Goal: Task Accomplishment & Management: Manage account settings

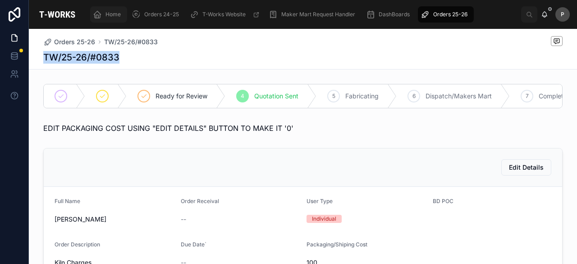
scroll to position [396, 0]
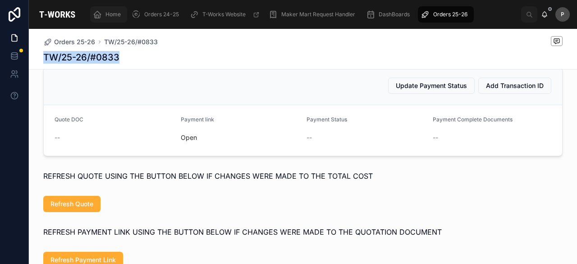
click at [114, 17] on span "Home" at bounding box center [112, 14] width 15 height 7
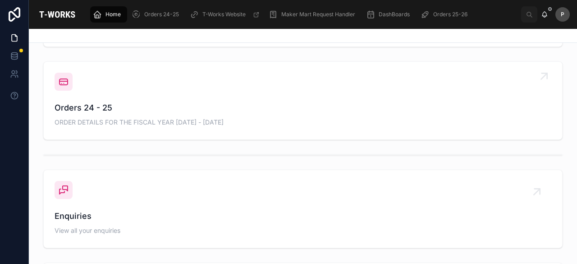
scroll to position [306, 0]
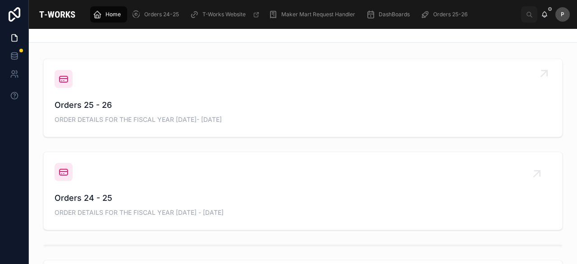
click at [97, 105] on span "Orders 25 - 26" at bounding box center [303, 105] width 497 height 13
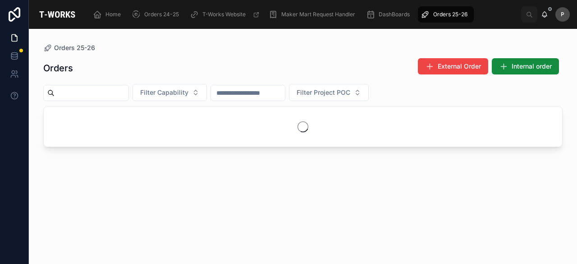
click at [99, 91] on input "text" at bounding box center [92, 93] width 74 height 13
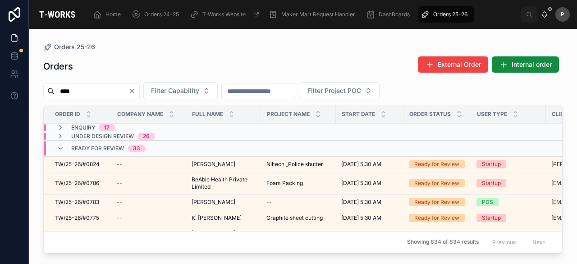
type input "****"
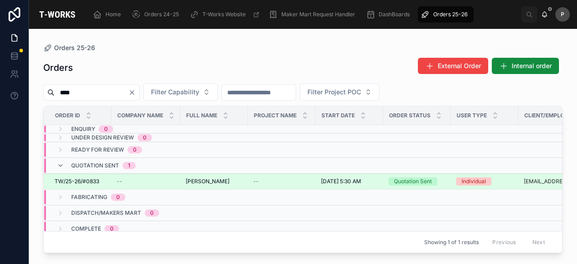
click at [405, 181] on div "Quotation Sent" at bounding box center [413, 181] width 38 height 8
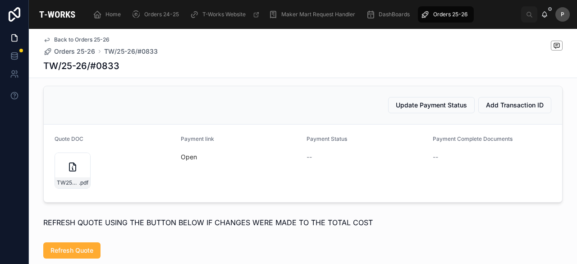
scroll to position [406, 0]
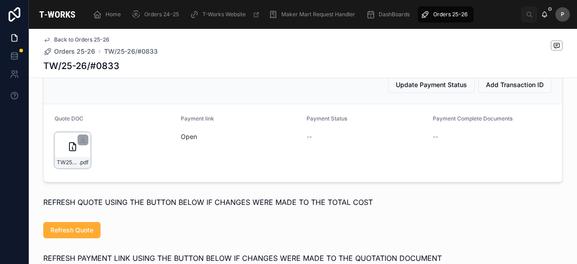
click at [80, 160] on div "TW25-26#0833 .pdf" at bounding box center [73, 150] width 36 height 36
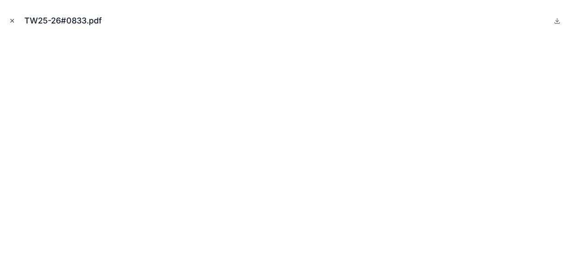
click at [12, 19] on icon "Close modal" at bounding box center [12, 21] width 6 height 6
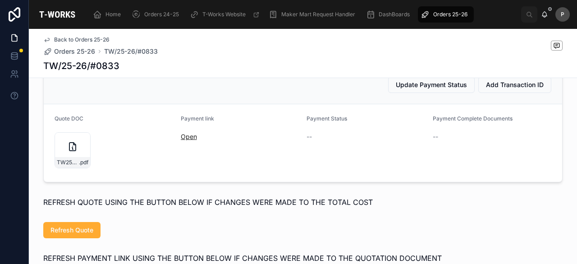
click at [182, 140] on link "Open" at bounding box center [189, 137] width 16 height 8
click at [114, 13] on span "Home" at bounding box center [112, 14] width 15 height 7
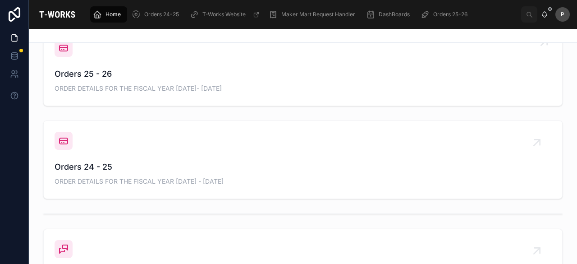
scroll to position [270, 0]
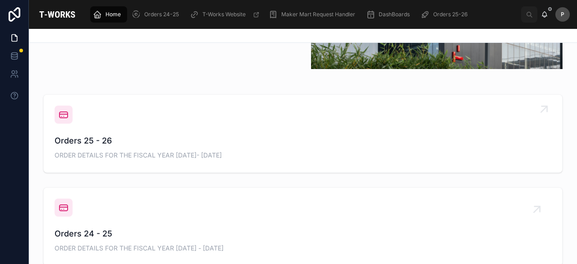
click at [89, 143] on span "Orders 25 - 26" at bounding box center [303, 140] width 497 height 13
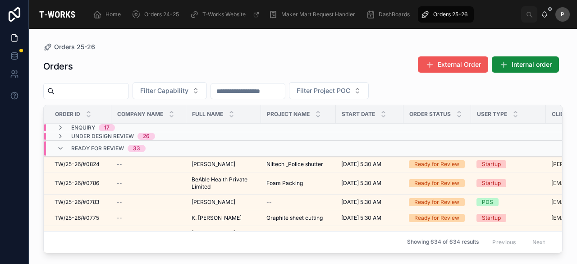
click at [447, 67] on span "External Order" at bounding box center [459, 64] width 43 height 9
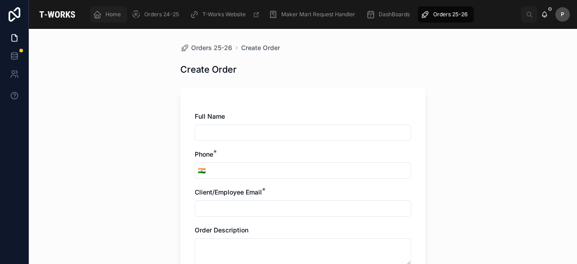
click at [115, 15] on span "Home" at bounding box center [112, 14] width 15 height 7
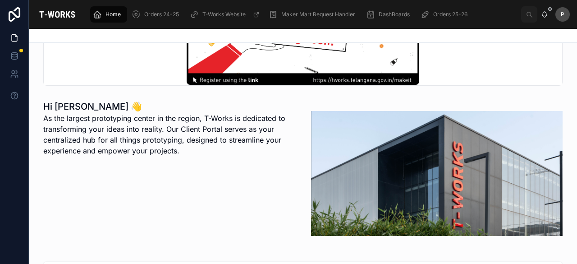
scroll to position [225, 0]
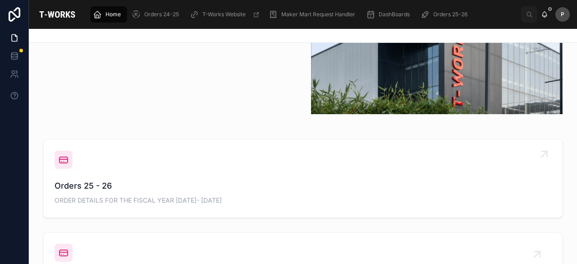
click at [87, 178] on div "Orders 25 - 26 ORDER DETAILS FOR THE FISCAL YEAR [DATE]- [DATE]" at bounding box center [303, 179] width 497 height 56
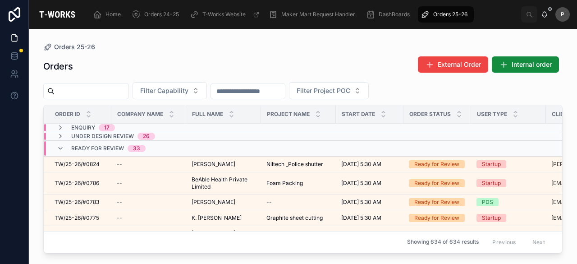
click at [110, 93] on input "text" at bounding box center [92, 91] width 74 height 13
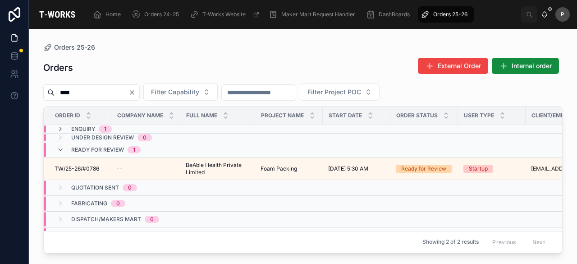
type input "****"
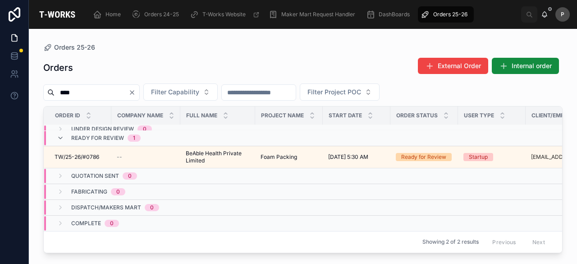
scroll to position [16, 84]
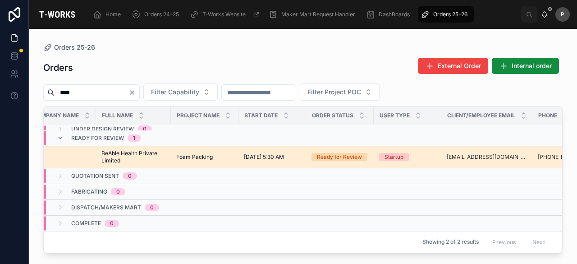
click at [357, 153] on div "Ready for Review" at bounding box center [339, 157] width 45 height 8
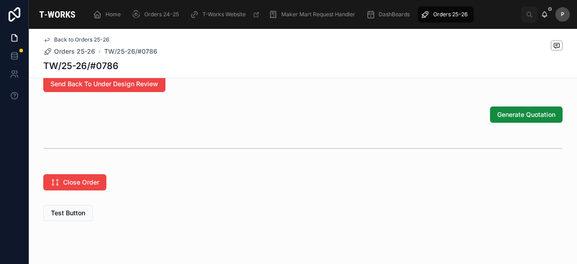
scroll to position [618, 0]
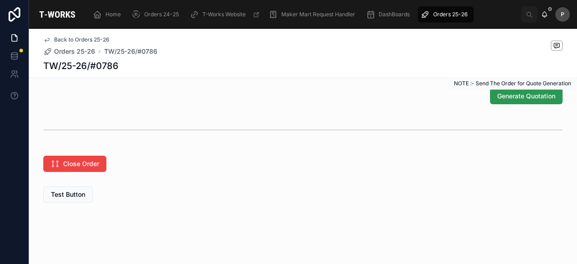
click at [512, 100] on span "Generate Quotation" at bounding box center [526, 95] width 58 height 9
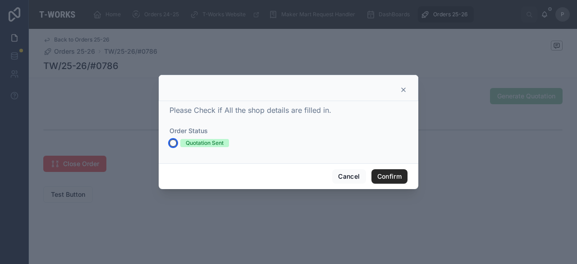
click at [171, 142] on button "Quotation Sent" at bounding box center [172, 142] width 7 height 7
click at [389, 177] on button "Confirm" at bounding box center [389, 176] width 36 height 14
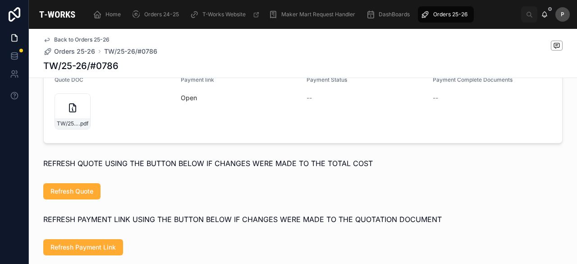
scroll to position [467, 0]
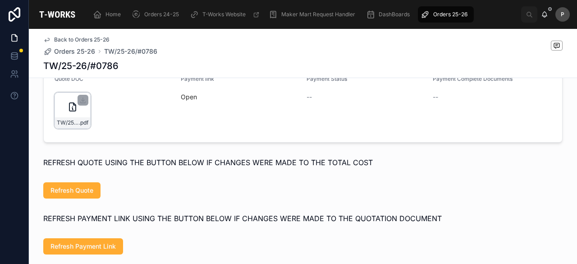
click at [85, 126] on div "TW/25-26/#0786 .pdf" at bounding box center [73, 110] width 36 height 36
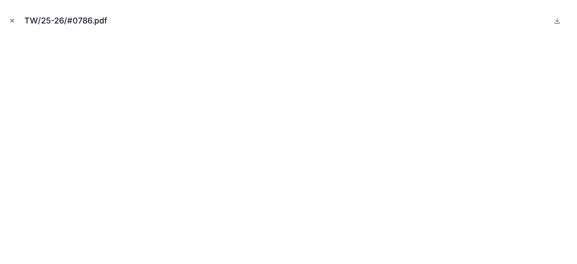
click at [14, 20] on icon "Close modal" at bounding box center [12, 21] width 6 height 6
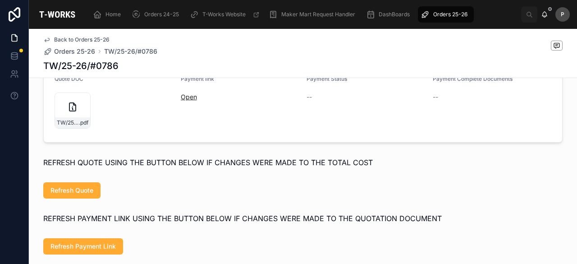
click at [184, 101] on link "Open" at bounding box center [189, 97] width 16 height 8
